Goal: Transaction & Acquisition: Purchase product/service

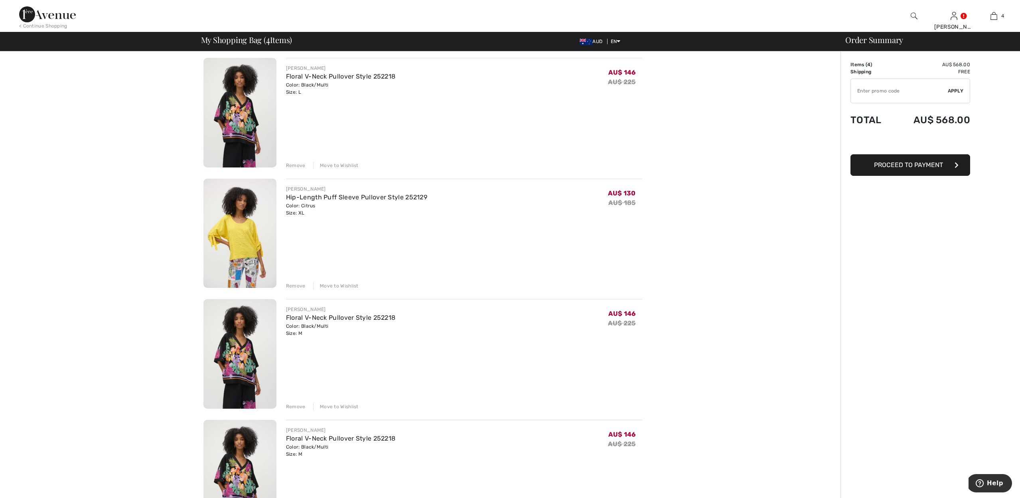
click at [290, 285] on div "Remove" at bounding box center [296, 285] width 20 height 7
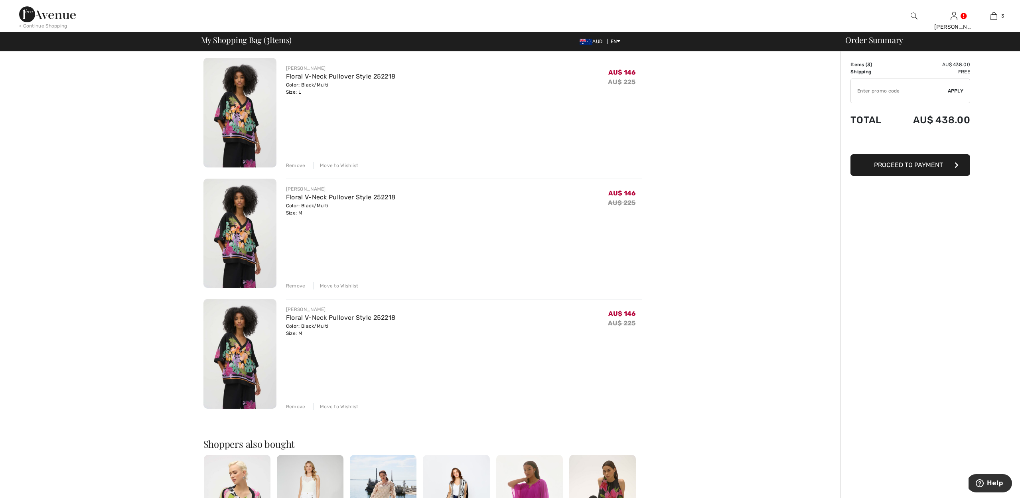
click at [290, 164] on div "Remove" at bounding box center [296, 165] width 20 height 7
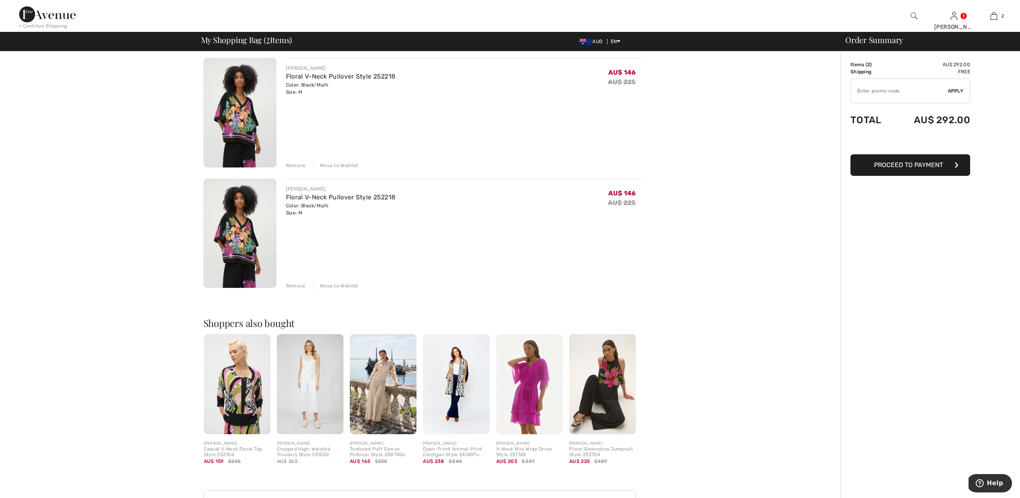
click at [296, 286] on div "Remove" at bounding box center [296, 285] width 20 height 7
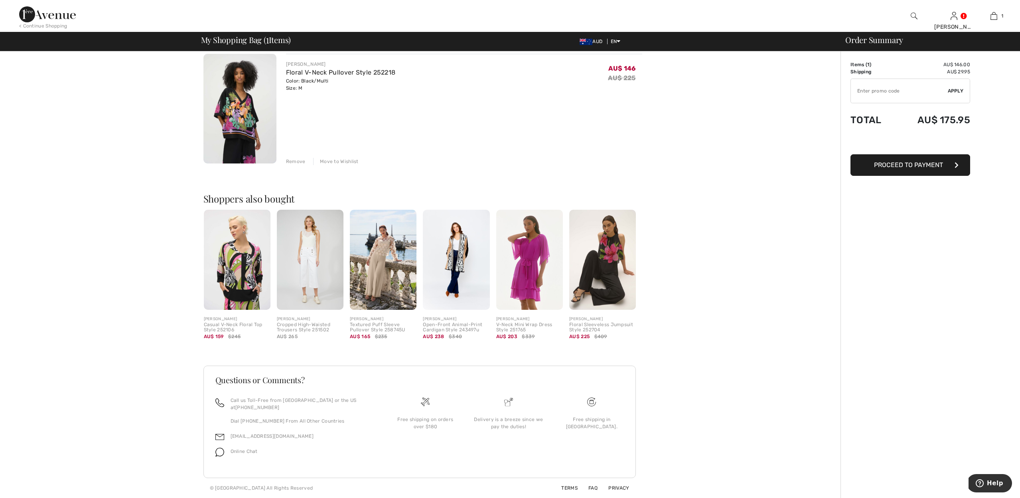
scroll to position [49, 0]
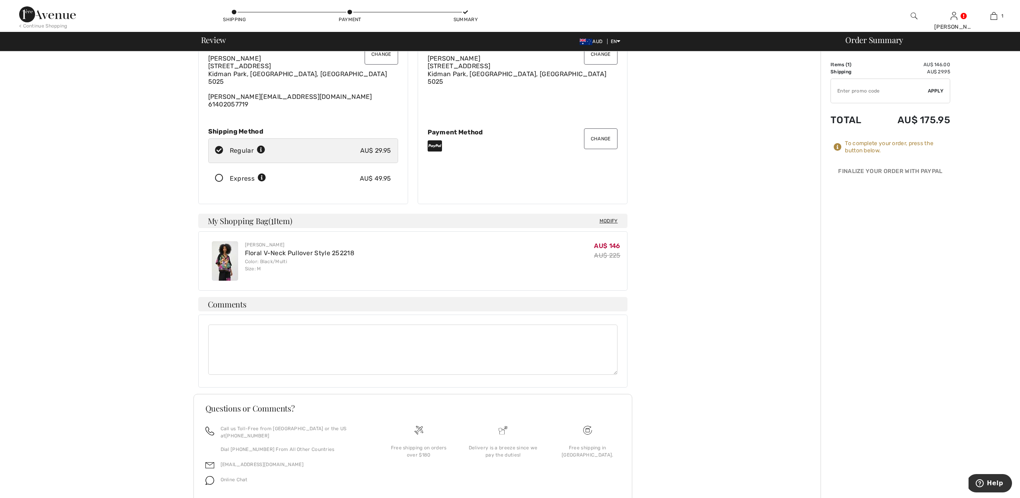
scroll to position [44, 0]
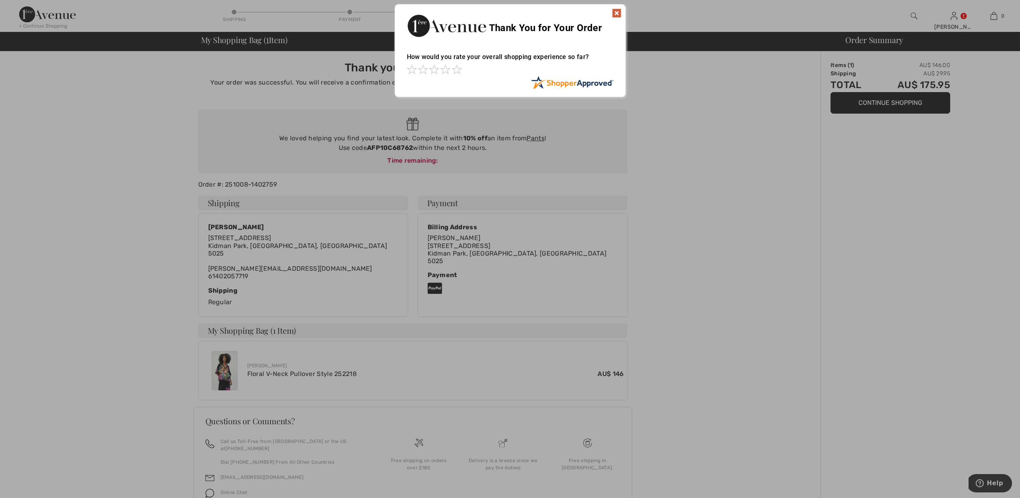
click at [615, 13] on img at bounding box center [617, 13] width 10 height 10
